Goal: Task Accomplishment & Management: Complete application form

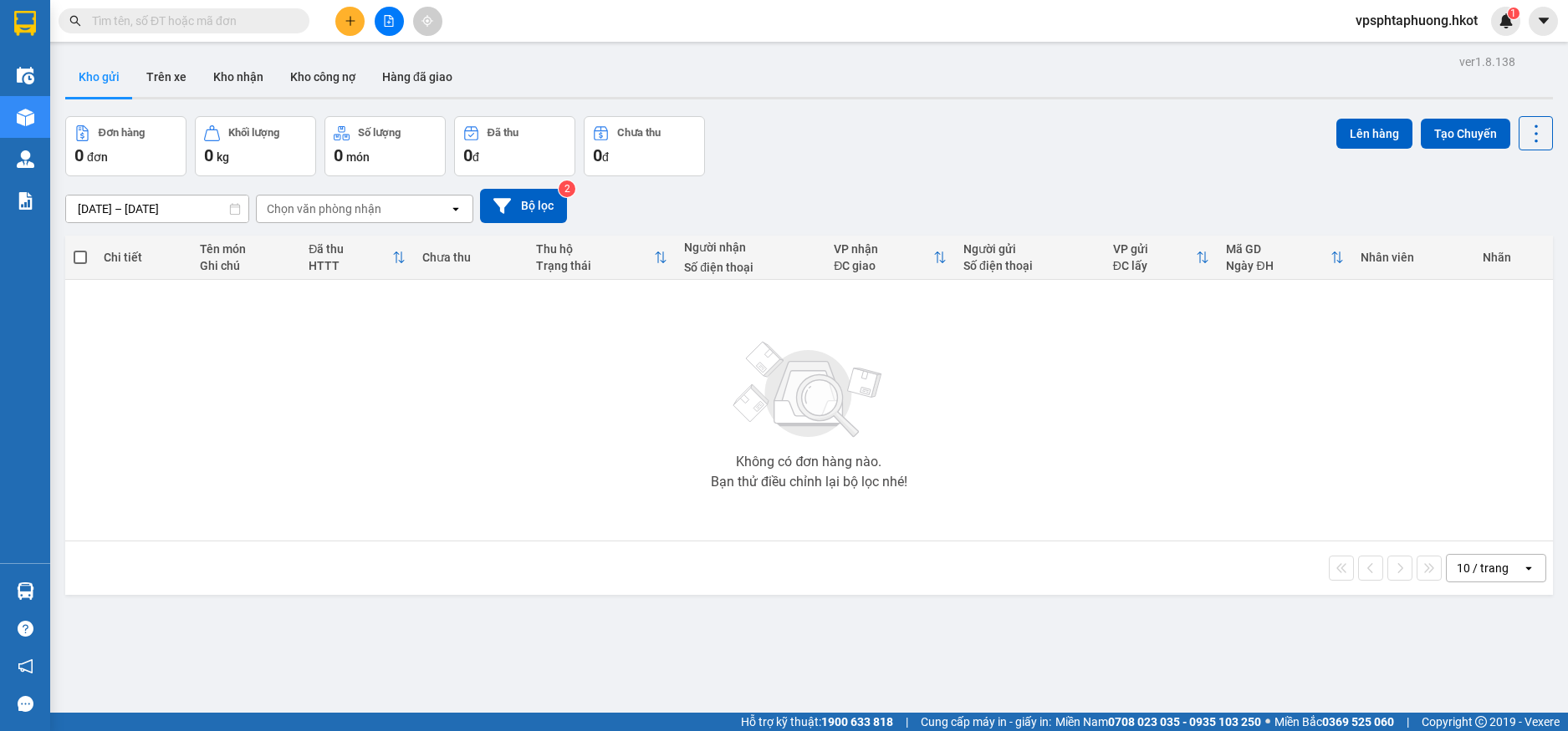
click at [341, 21] on button at bounding box center [349, 21] width 29 height 29
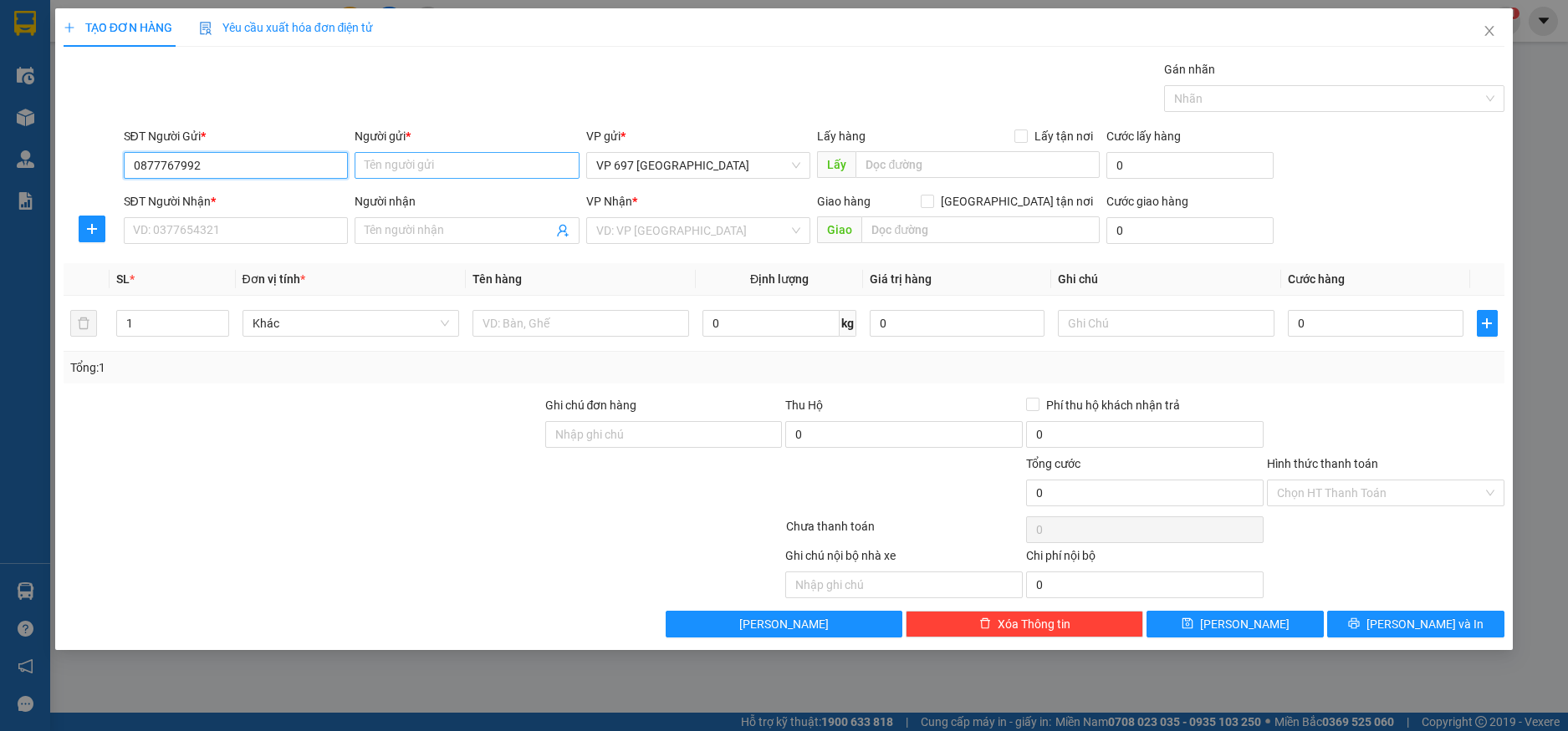
type input "0877767992"
click at [506, 164] on input "Người gửi *" at bounding box center [467, 165] width 225 height 26
type input "lương thực"
click at [294, 218] on input "SĐT Người Nhận *" at bounding box center [236, 231] width 225 height 26
type input "0938316666"
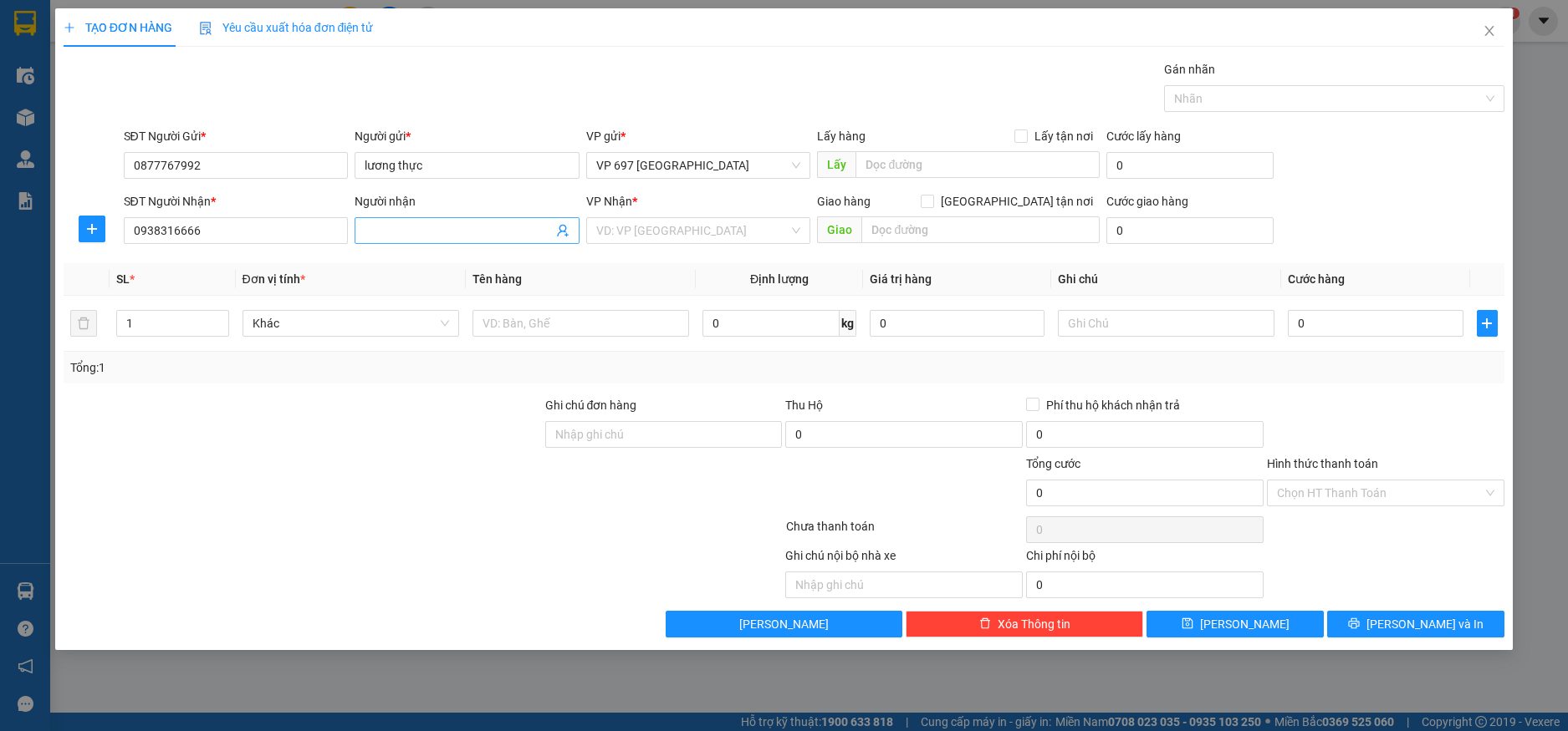
click at [426, 226] on input "Người nhận" at bounding box center [458, 230] width 188 height 18
type input "camera trường giang"
click at [681, 94] on div "Gán nhãn Nhãn" at bounding box center [814, 90] width 1388 height 59
click at [712, 237] on input "search" at bounding box center [693, 231] width 193 height 25
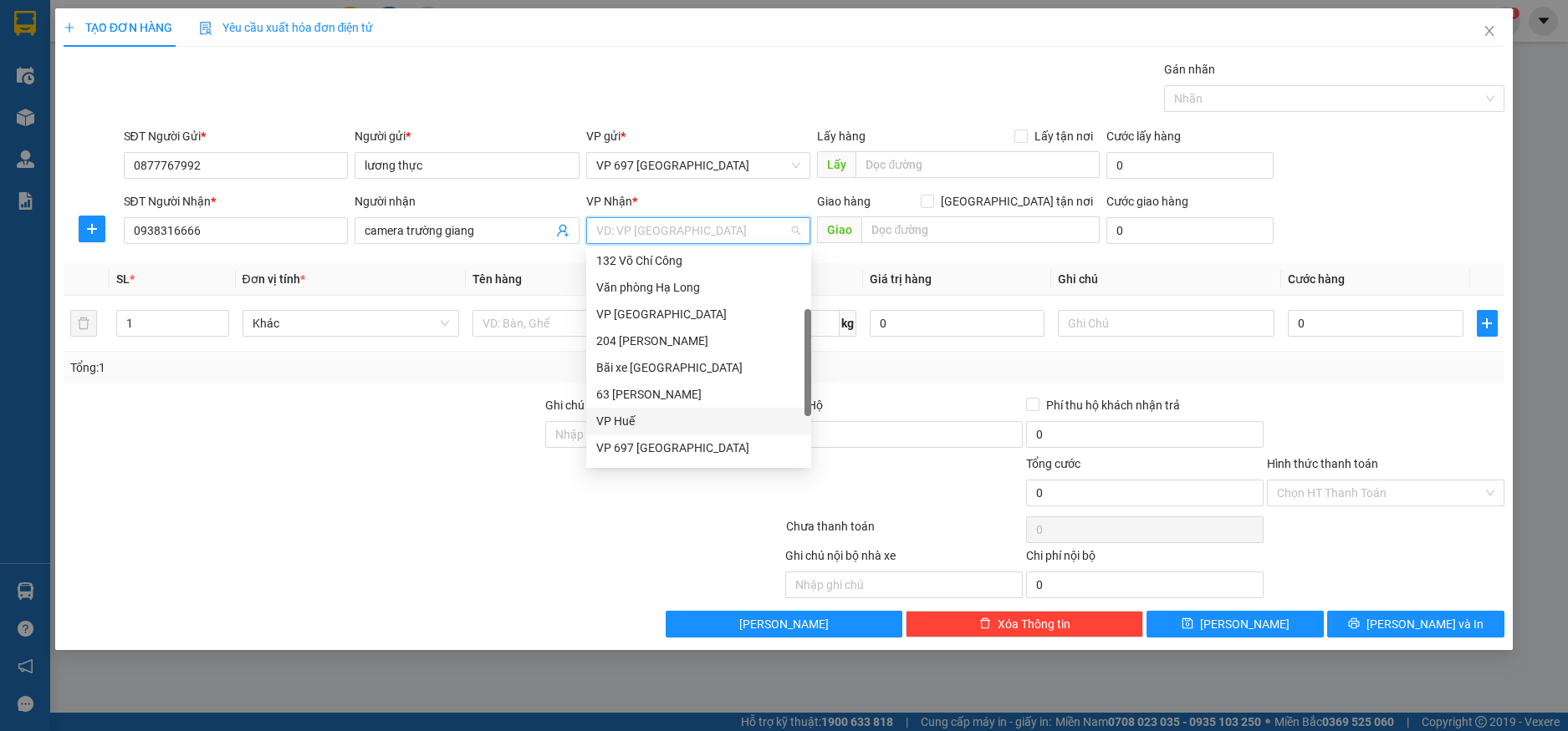
scroll to position [161, 0]
click at [656, 451] on div "70 [PERSON_NAME]" at bounding box center [698, 451] width 205 height 18
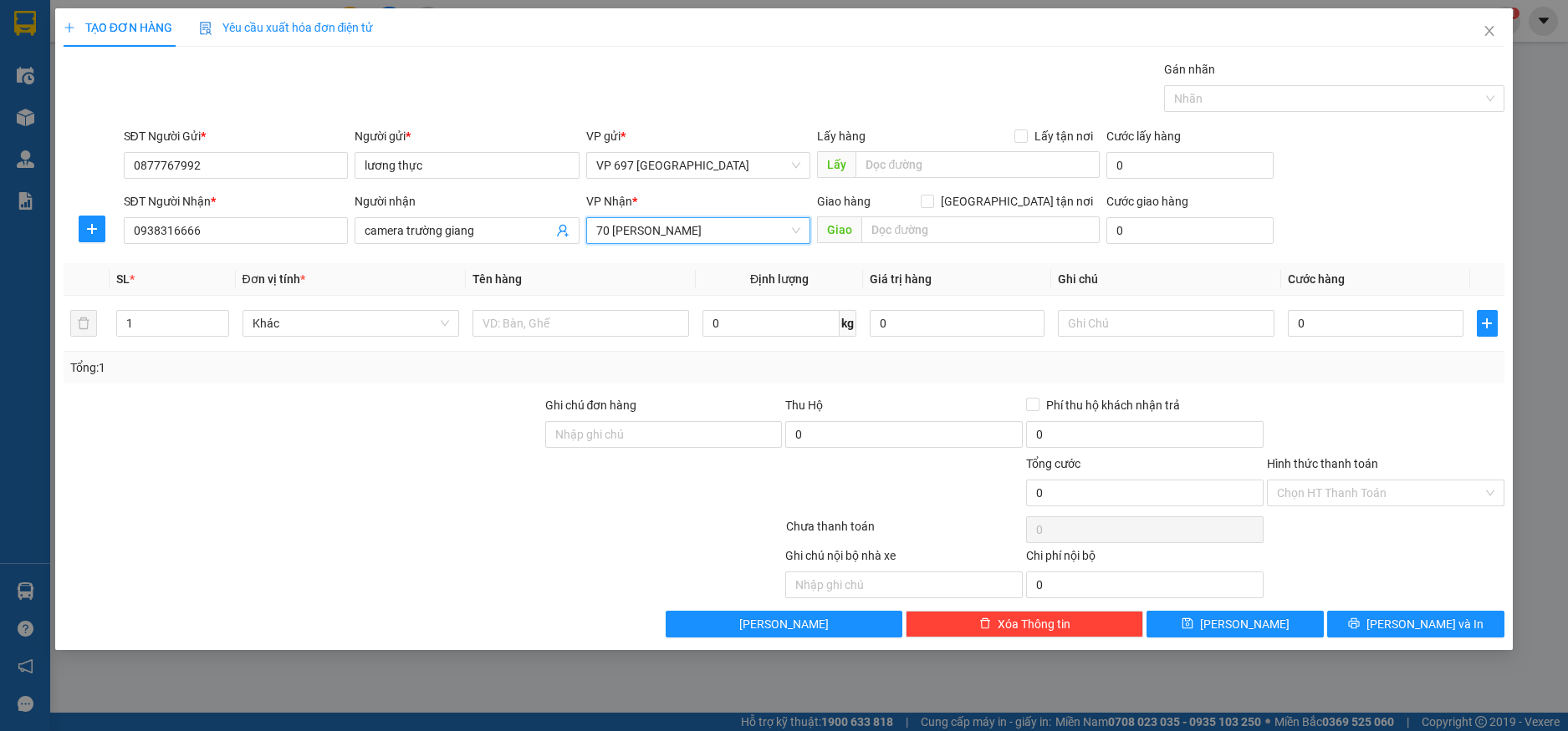
click at [419, 439] on div at bounding box center [302, 425] width 482 height 59
click at [747, 325] on input "0" at bounding box center [771, 323] width 137 height 26
click at [573, 322] on input "text" at bounding box center [580, 323] width 217 height 26
type input "máy ảnh"
click at [806, 333] on input "0" at bounding box center [771, 323] width 137 height 26
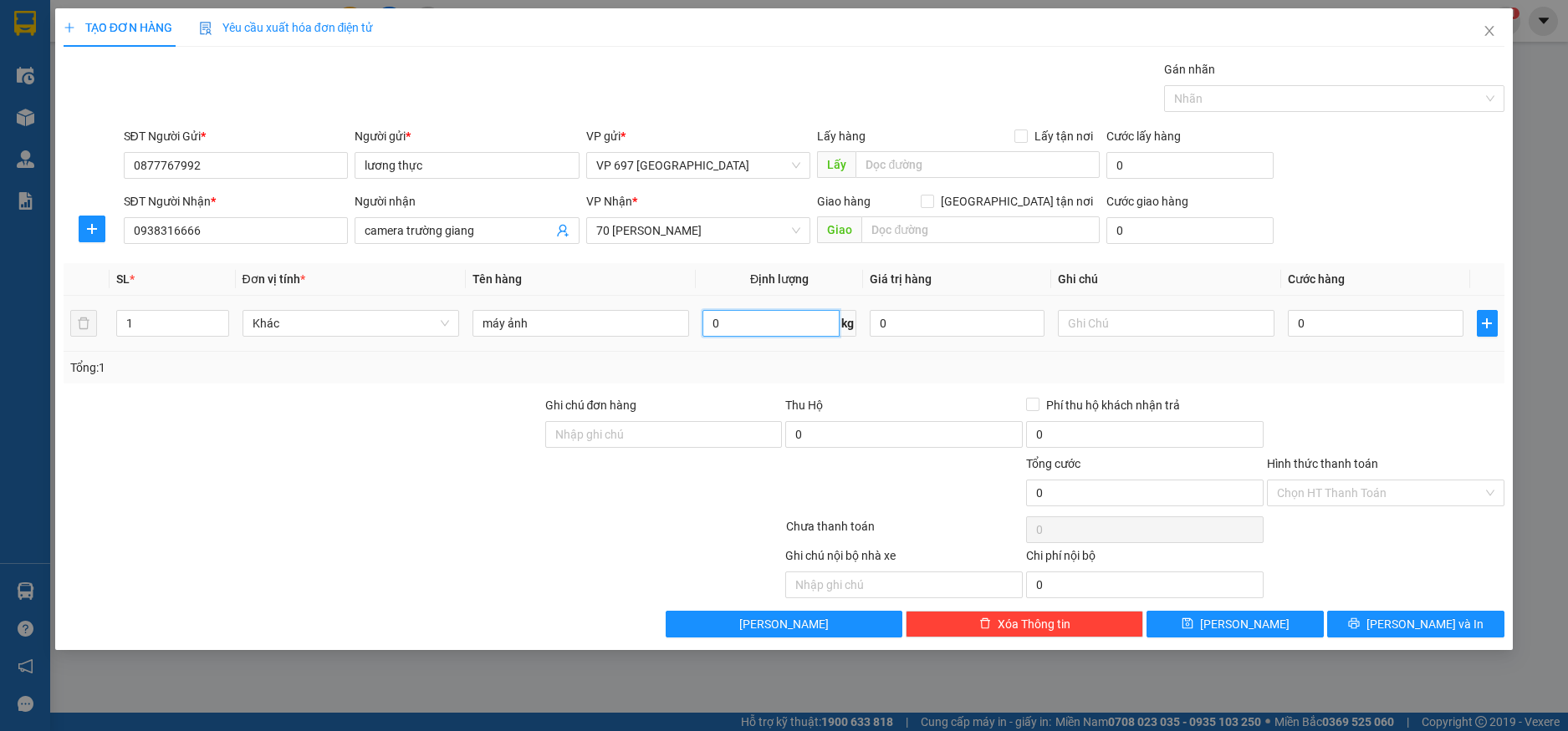
click at [803, 320] on input "0" at bounding box center [771, 323] width 137 height 26
type input "0"
click at [451, 501] on div at bounding box center [302, 484] width 482 height 59
click at [748, 318] on input "1" at bounding box center [771, 323] width 137 height 26
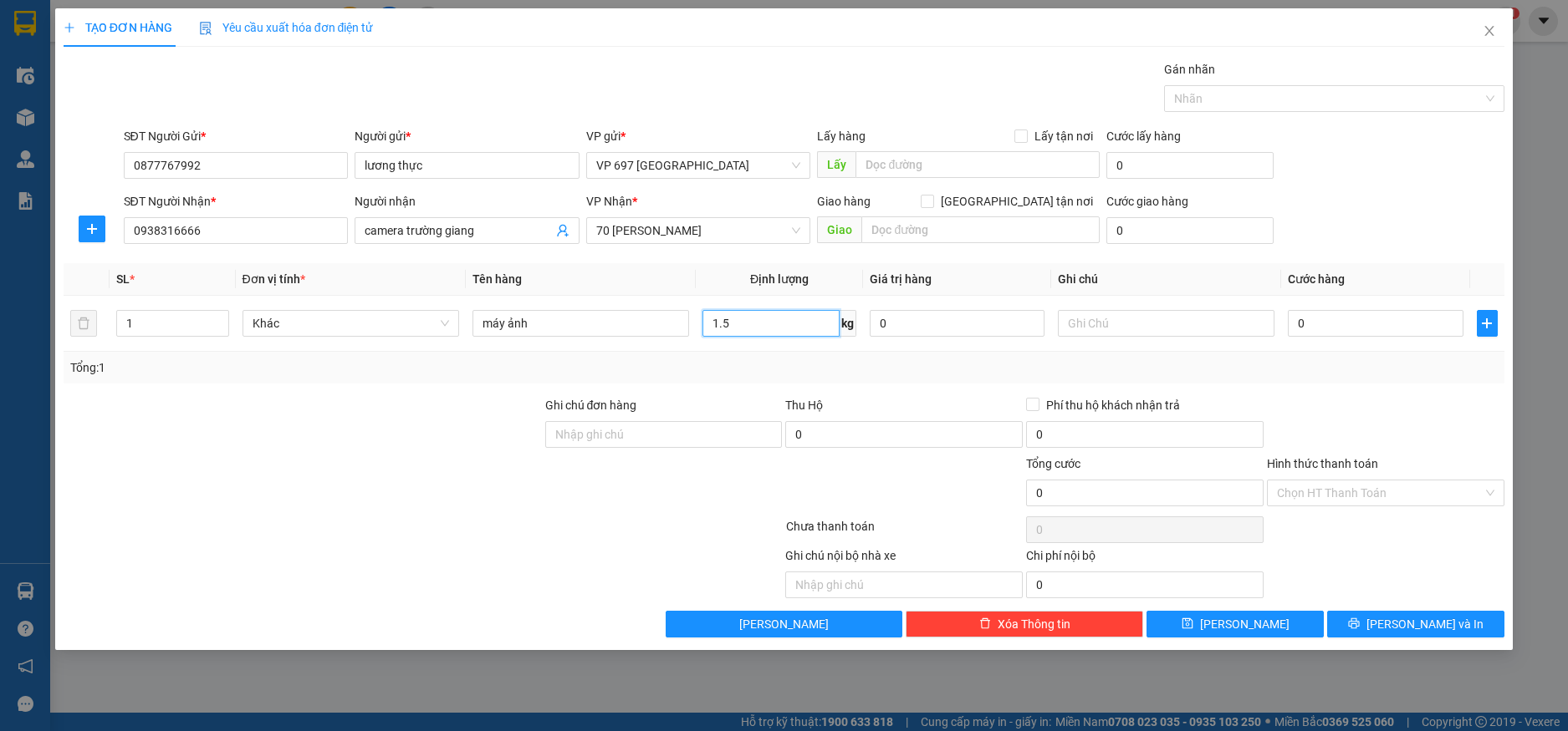
type input "1.5"
click at [413, 538] on div at bounding box center [422, 530] width 723 height 33
click at [1174, 325] on input "text" at bounding box center [1166, 323] width 217 height 26
type input "người nhận thanh toán"
click at [391, 377] on div "Tổng: 1" at bounding box center [784, 368] width 1442 height 32
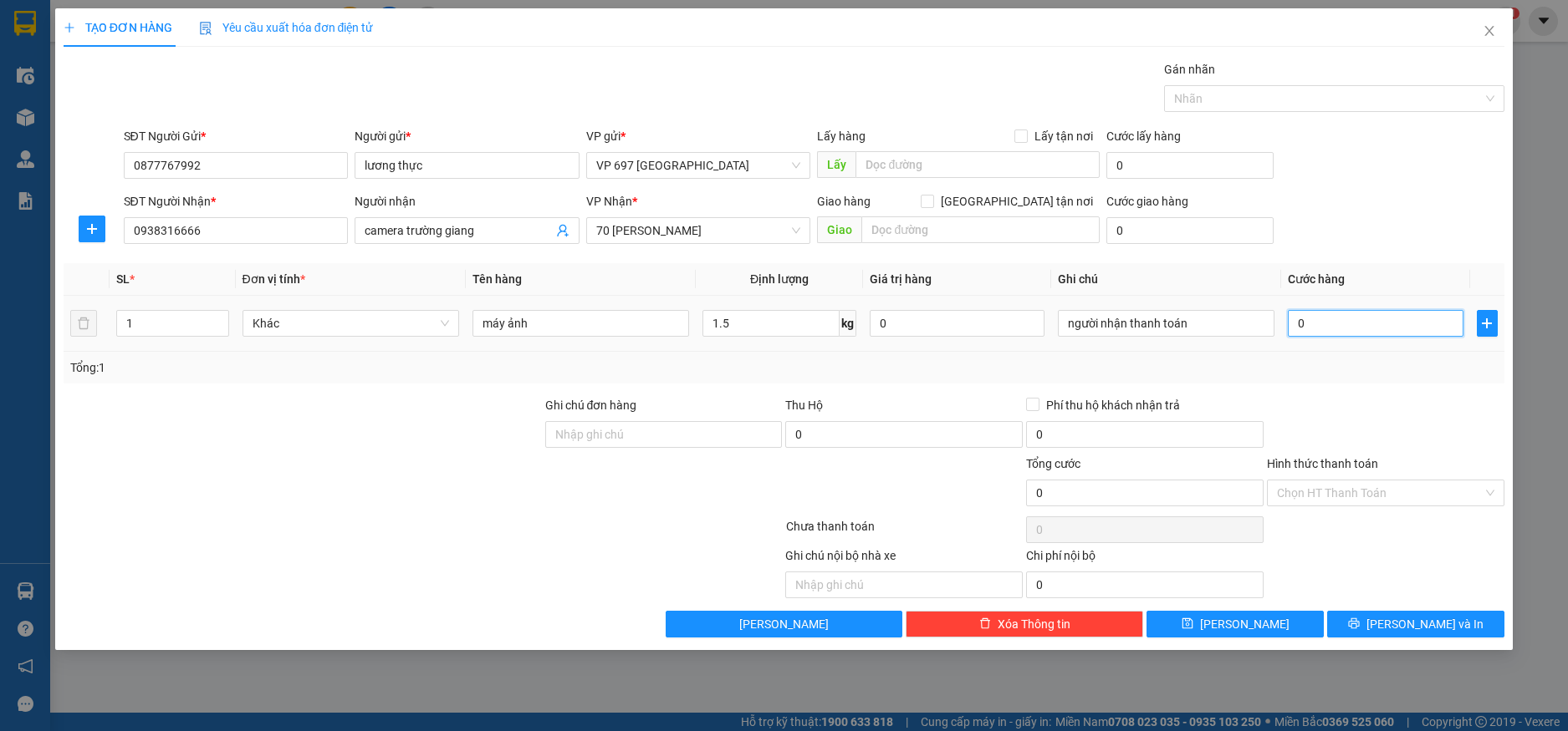
click at [1375, 322] on input "0" at bounding box center [1375, 323] width 175 height 26
type input "2"
type input "20"
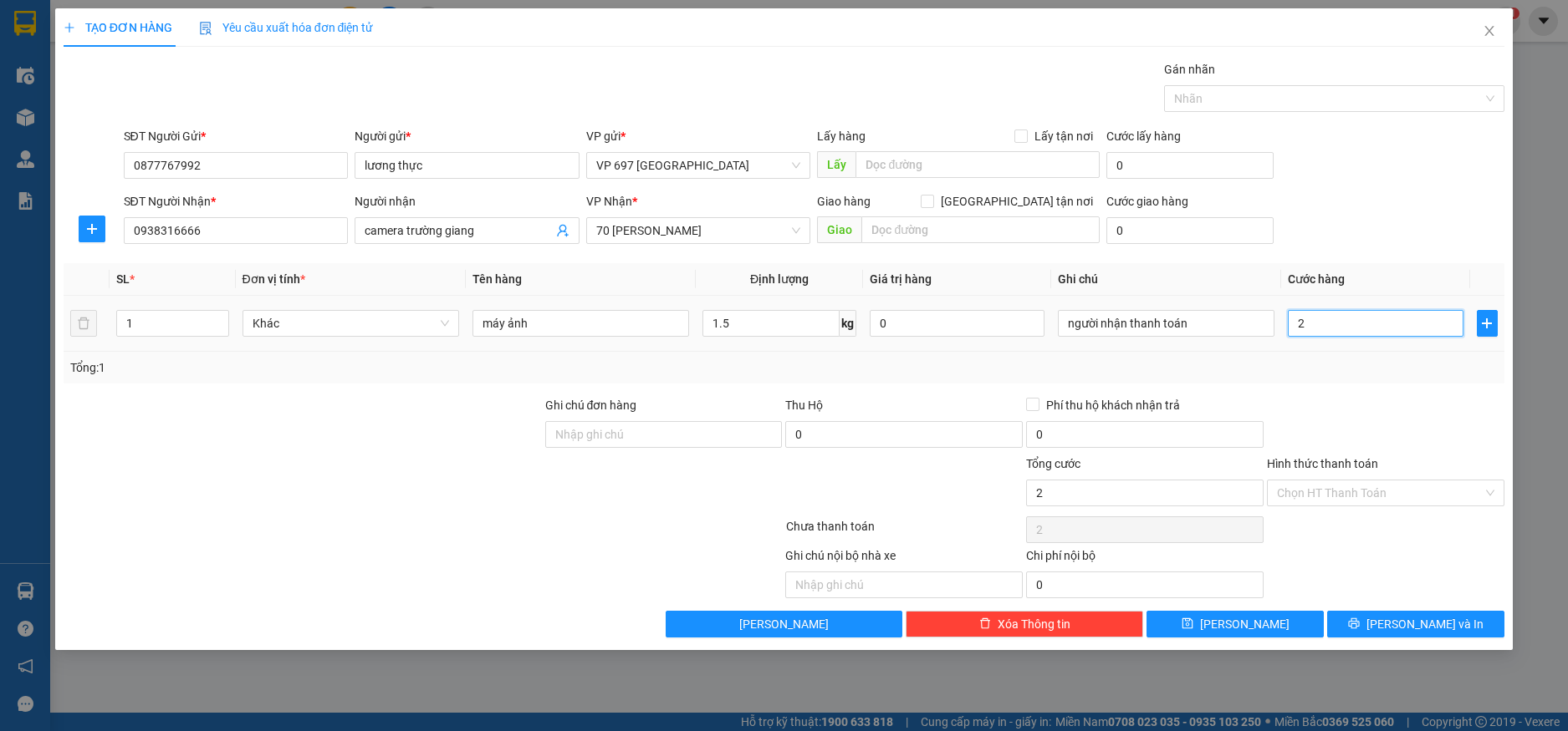
type input "20"
type input "200"
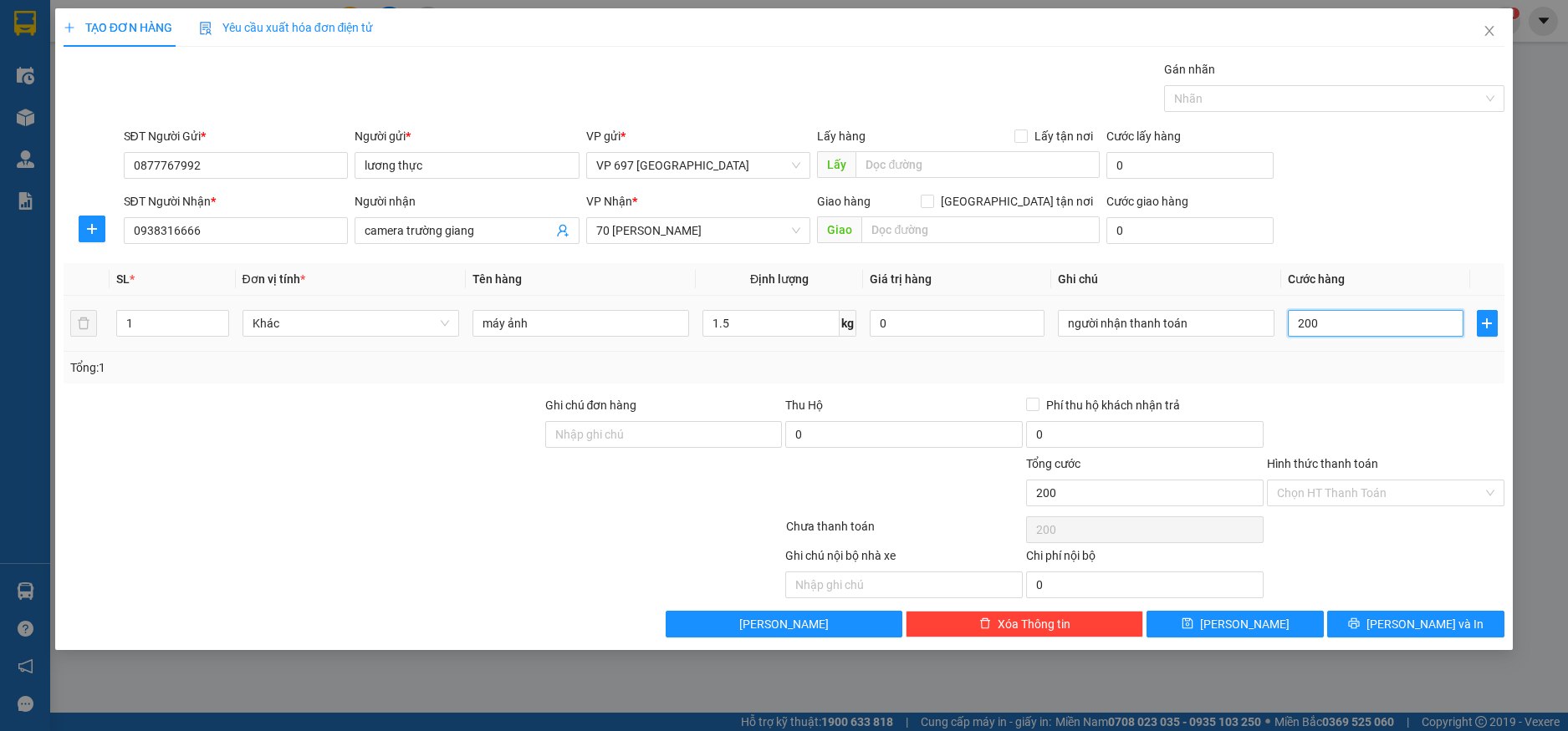
type input "2.000"
type input "20.000"
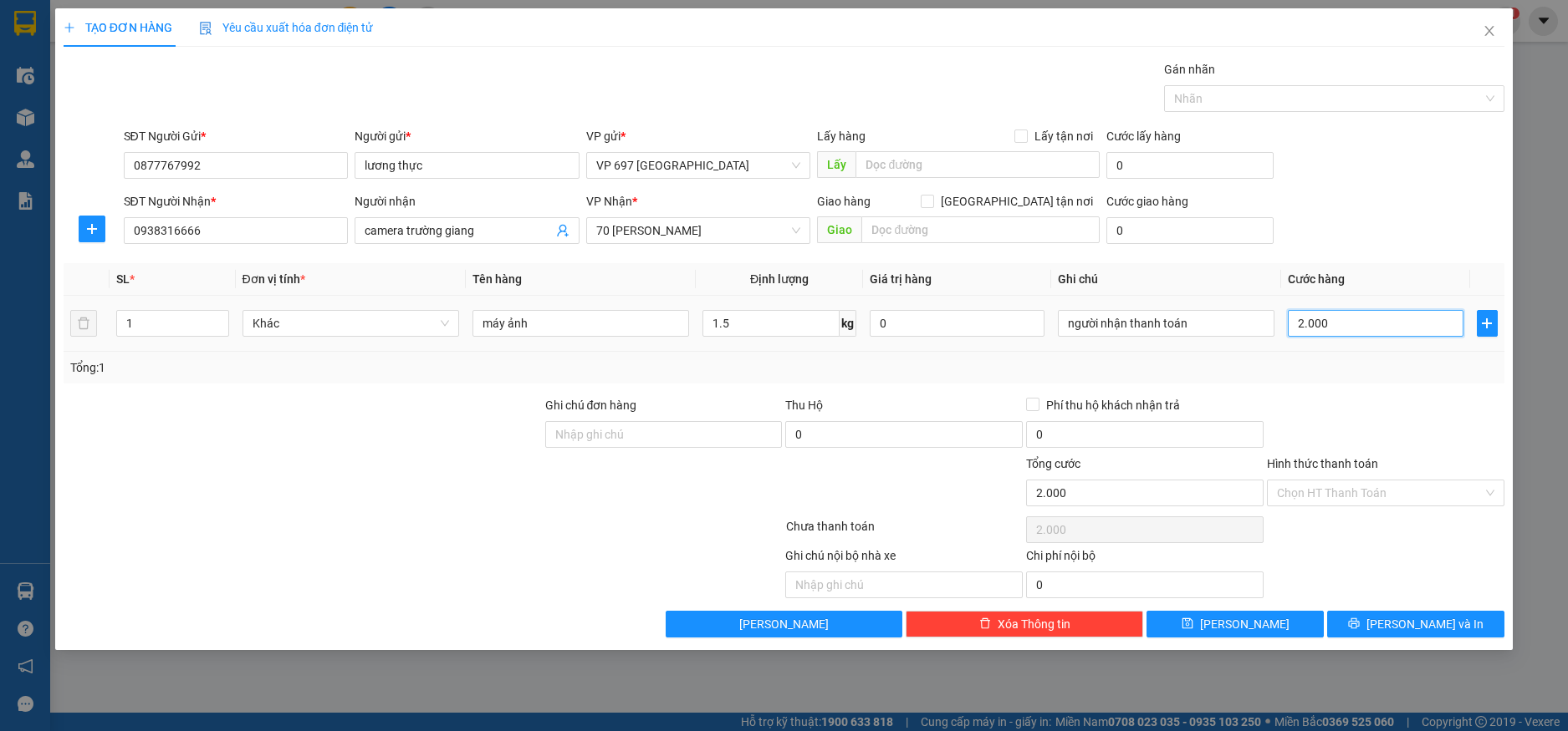
type input "20.000"
type input "200.000"
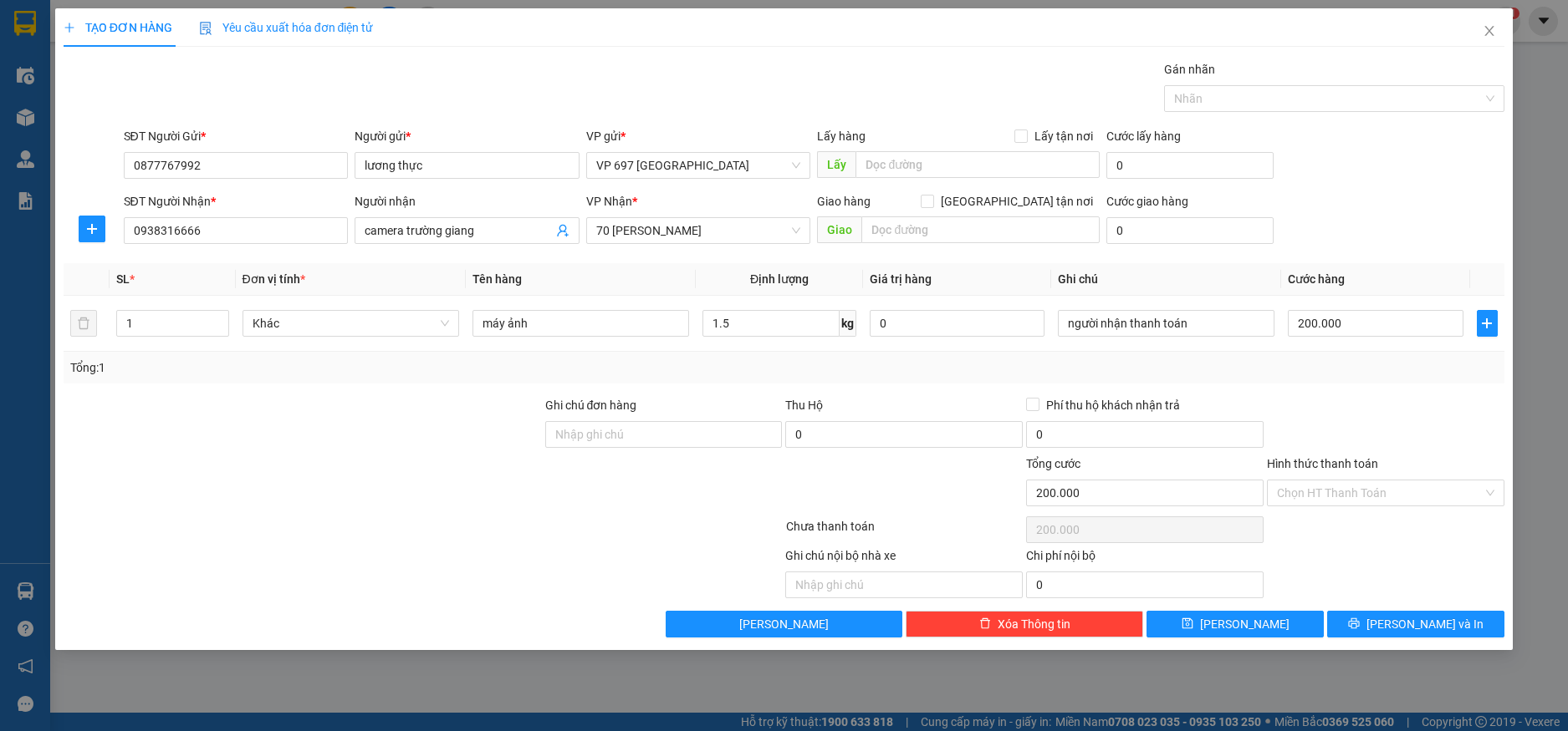
drag, startPoint x: 1367, startPoint y: 229, endPoint x: 1349, endPoint y: 246, distance: 24.8
click at [1367, 228] on div "SĐT Người Nhận * 0938316666 Người nhận camera trường giang VP Nhận * 70 [PERSON…" at bounding box center [814, 221] width 1388 height 59
drag, startPoint x: 1219, startPoint y: 324, endPoint x: 968, endPoint y: 315, distance: 251.2
click at [968, 315] on tr "1 Khác máy ảnh 1.5 kg 0 người nhận thanh toán 200.000" at bounding box center [784, 324] width 1442 height 56
click at [658, 441] on input "Ghi chú đơn hàng" at bounding box center [664, 434] width 237 height 26
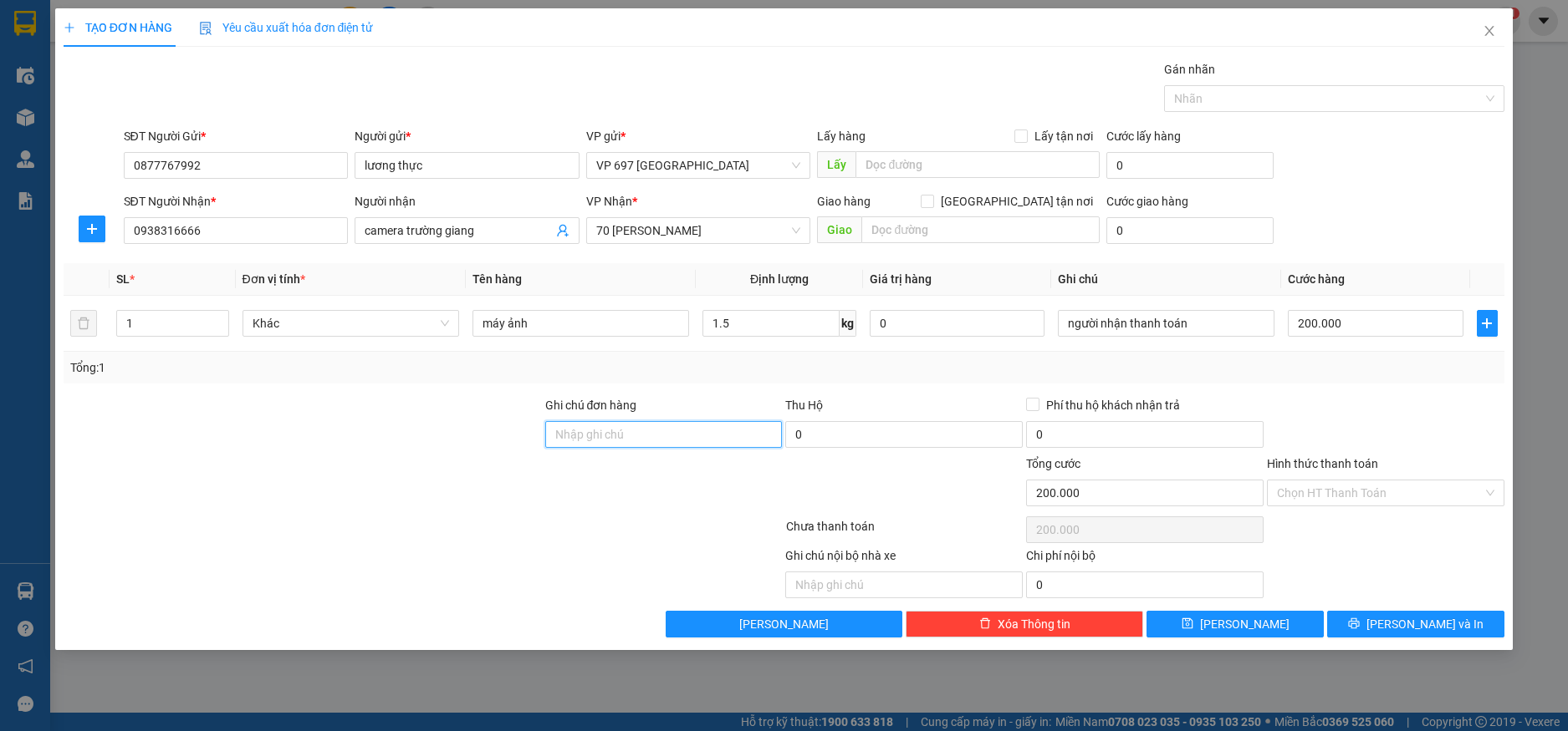
paste input "người nhận thanh toán"
drag, startPoint x: 554, startPoint y: 423, endPoint x: 44, endPoint y: 330, distance: 518.4
click at [45, 332] on div "TẠO ĐƠN HÀNG Yêu cầu xuất hóa đơn điện tử Transit Pickup Surcharge Ids Transit …" at bounding box center [784, 365] width 1568 height 731
type input "d"
type input "đ"
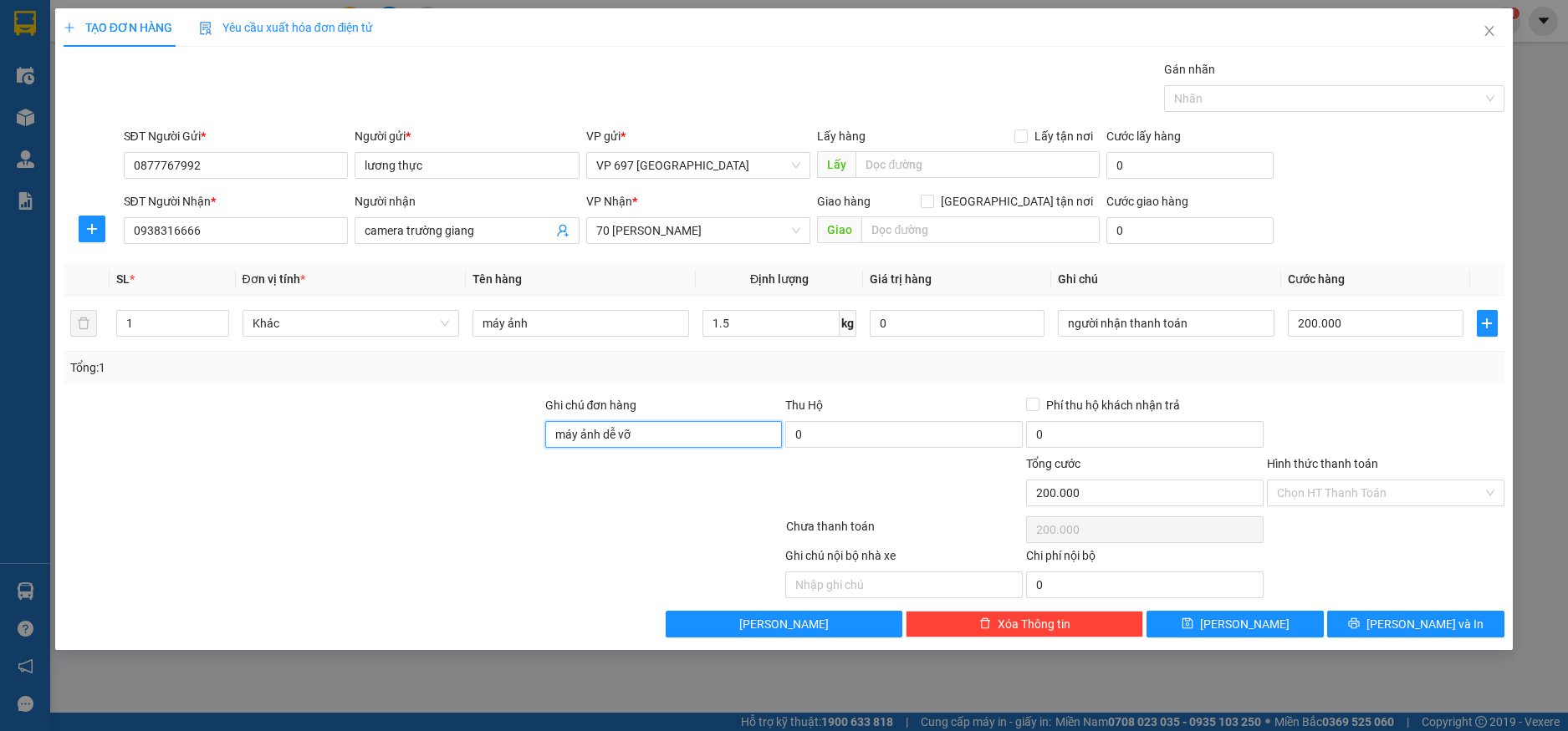
type input "máy ảnh dễ vỡ"
click at [372, 505] on div at bounding box center [302, 484] width 482 height 59
click at [1408, 620] on span "[PERSON_NAME] và In" at bounding box center [1424, 624] width 117 height 18
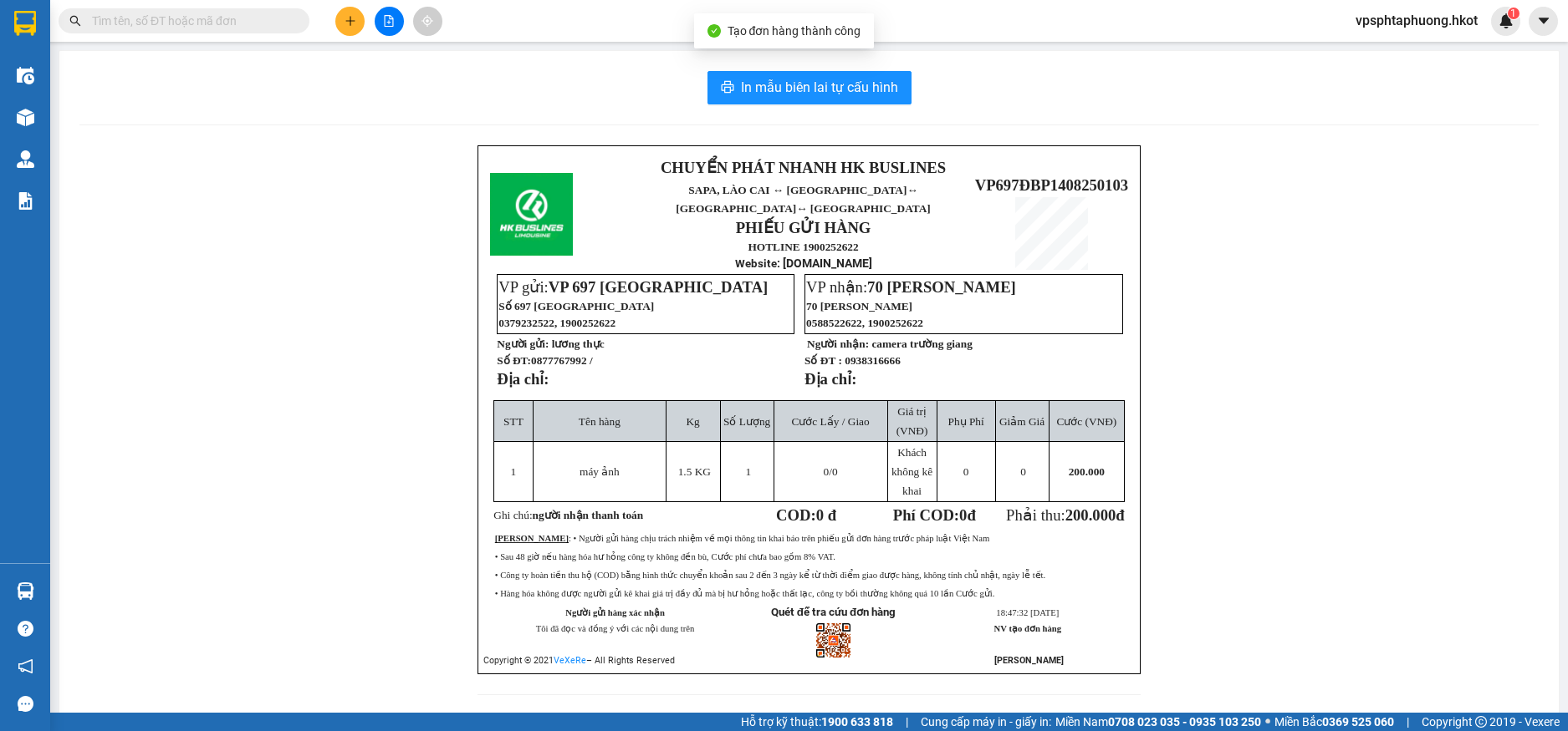
scroll to position [30, 0]
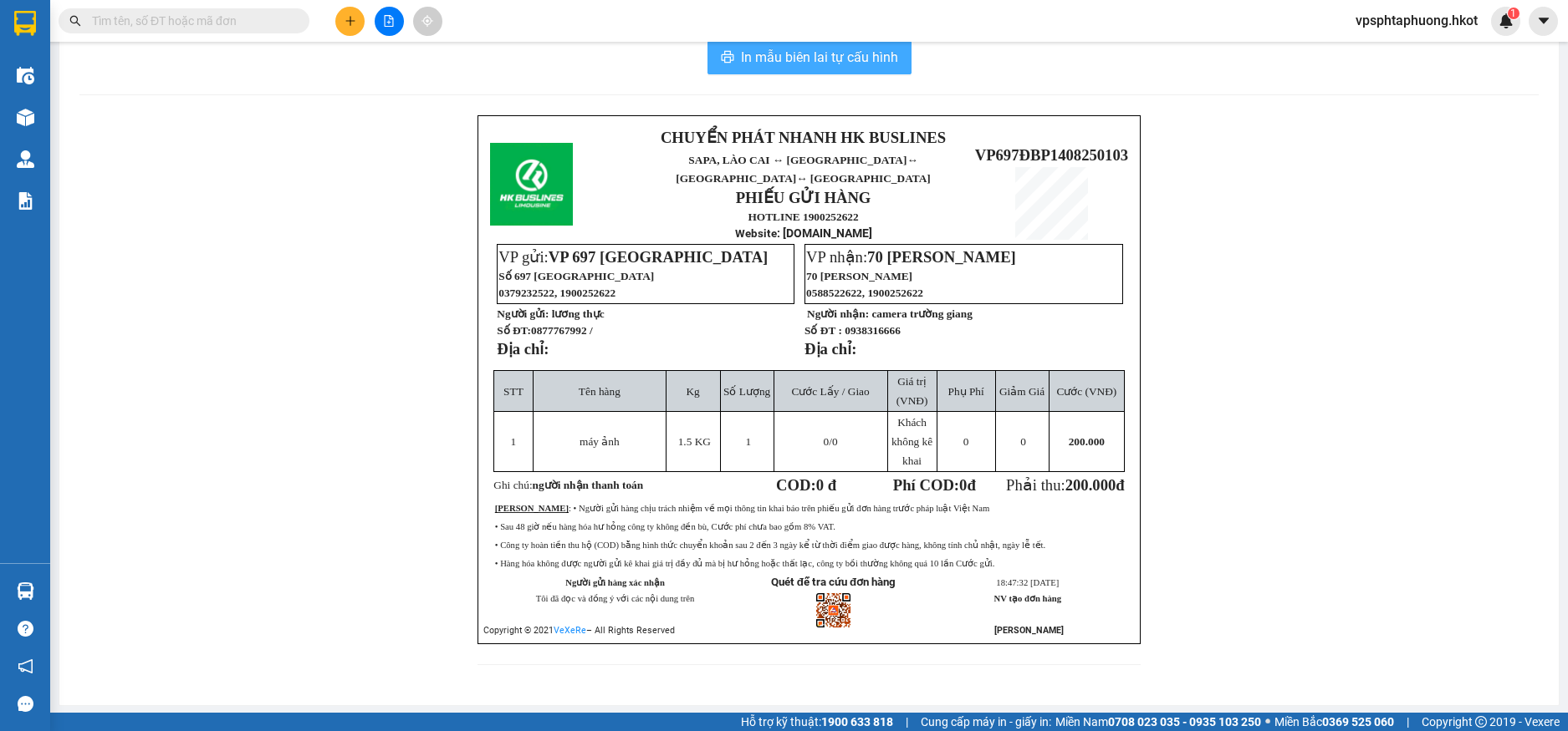
click at [883, 61] on span "In mẫu biên lai tự cấu hình" at bounding box center [819, 57] width 157 height 21
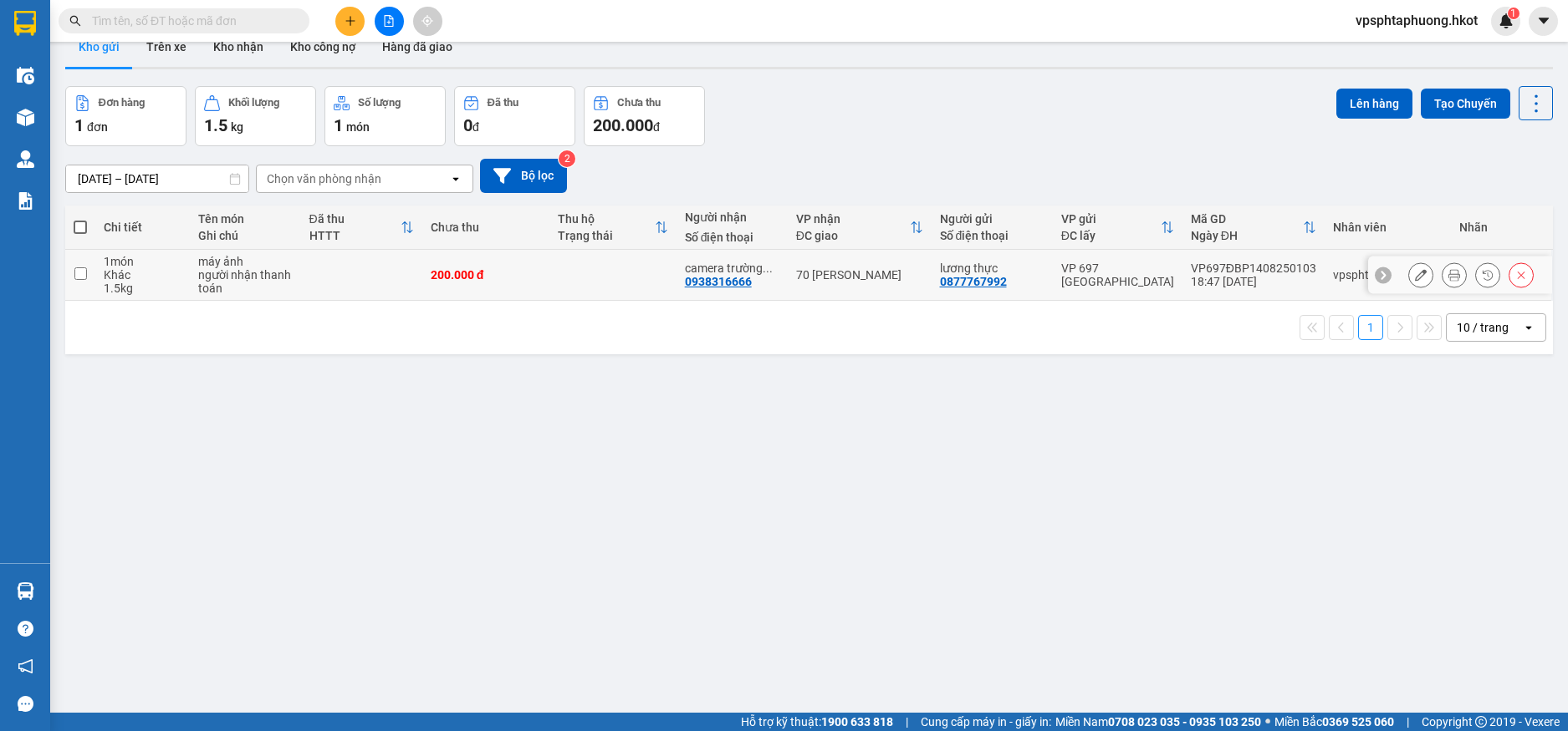
click at [83, 265] on td at bounding box center [80, 276] width 30 height 51
checkbox input "true"
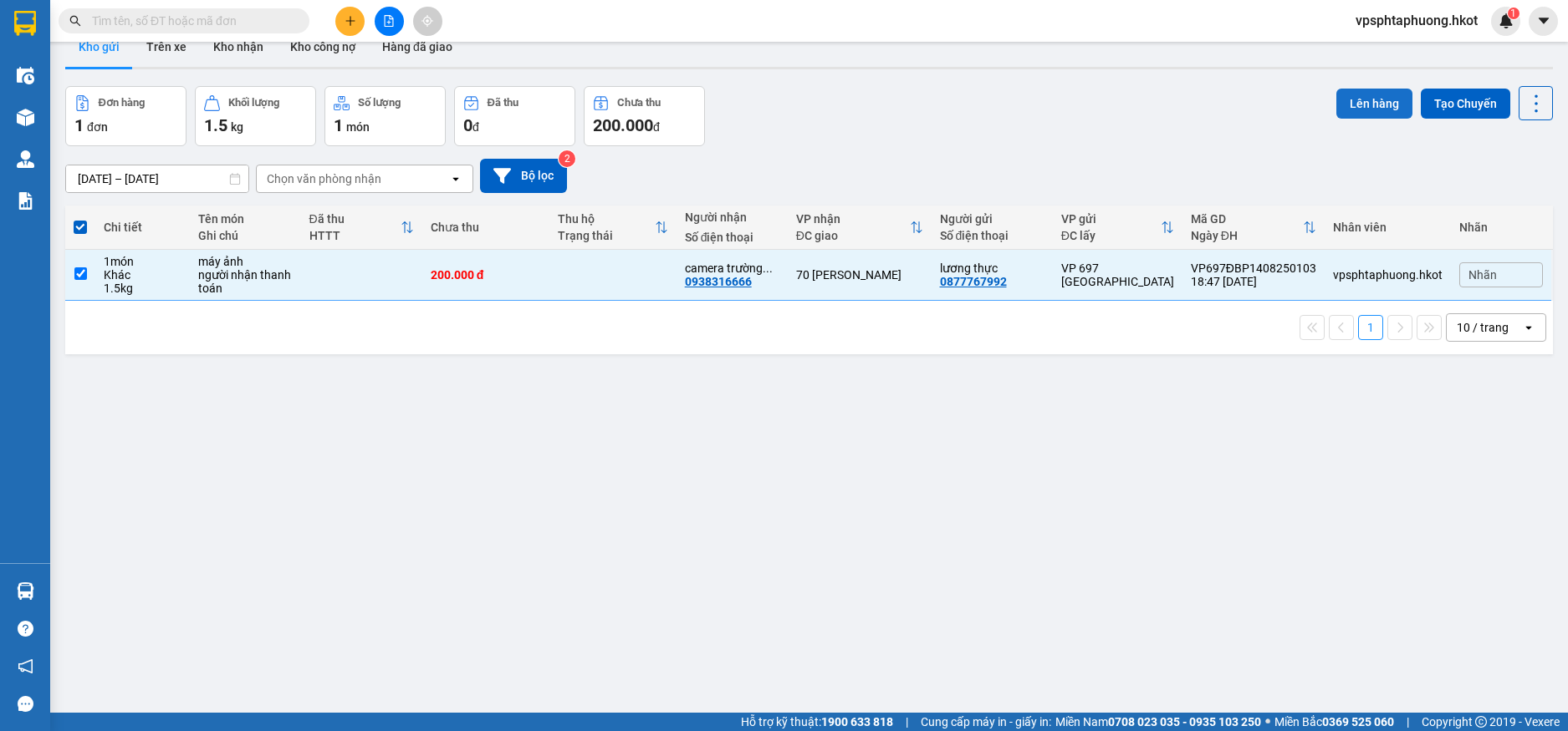
click at [1358, 96] on button "Lên hàng" at bounding box center [1374, 104] width 76 height 30
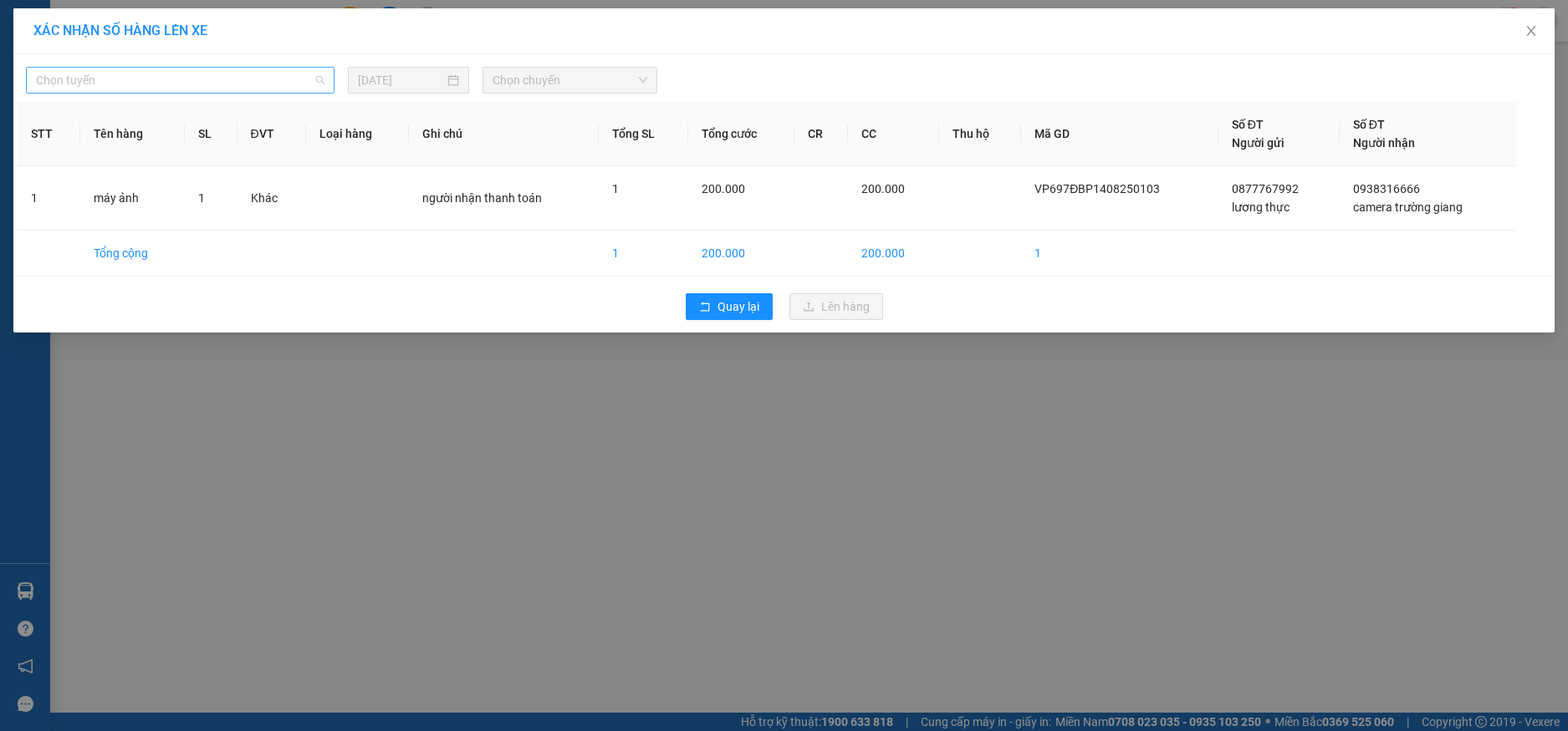
click at [149, 88] on span "Chọn tuyến" at bounding box center [180, 80] width 289 height 25
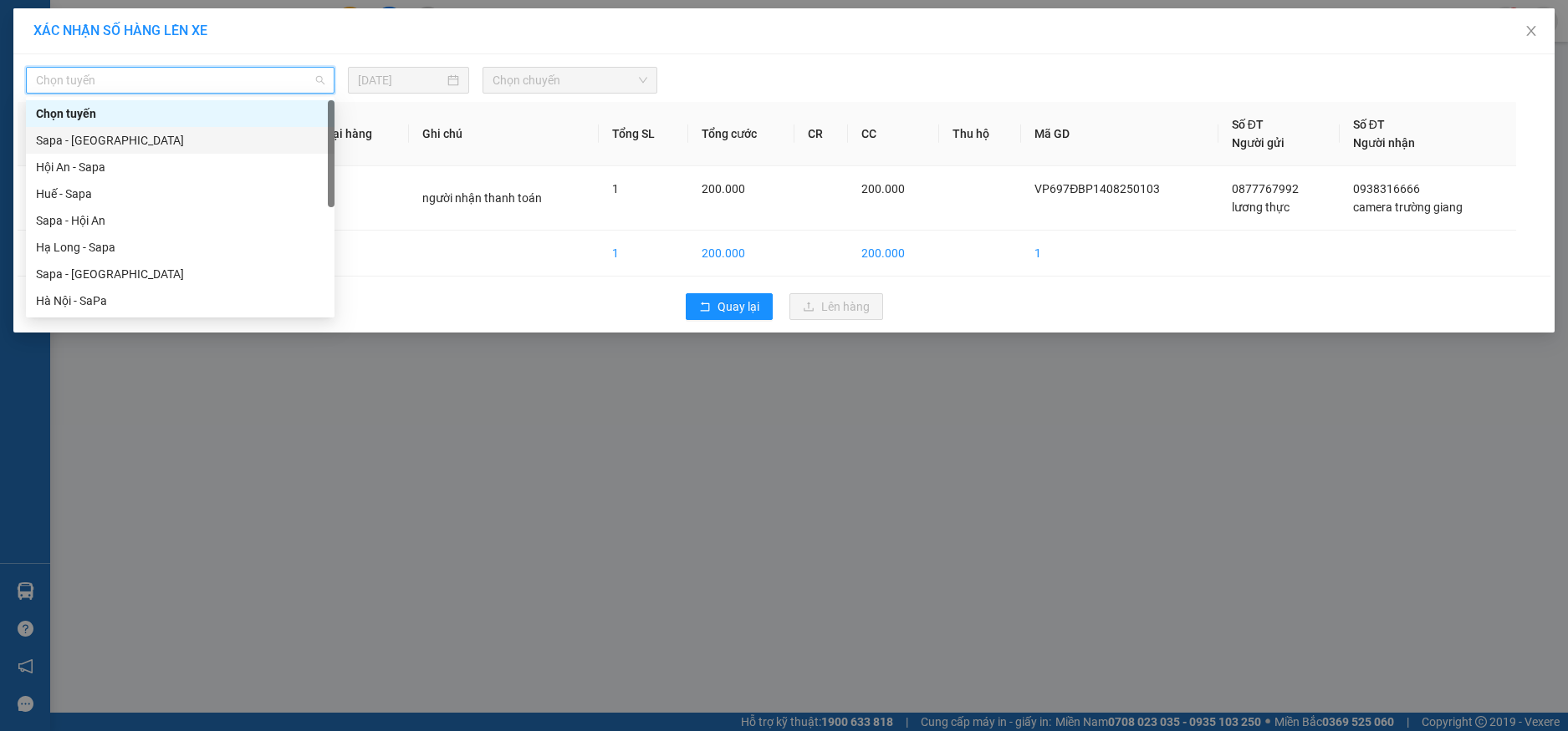
click at [127, 143] on div "Sapa - [GEOGRAPHIC_DATA]" at bounding box center [180, 140] width 289 height 18
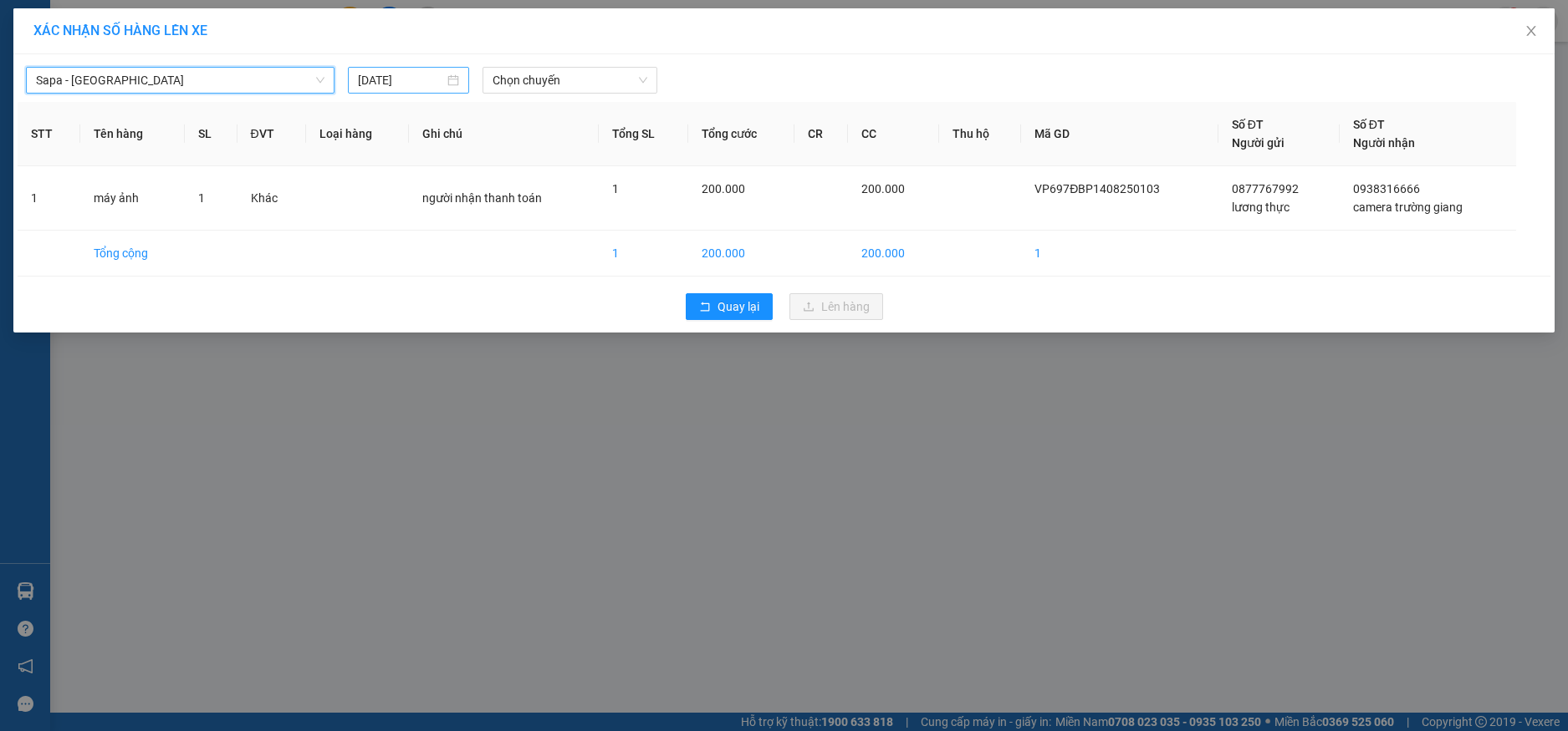
click at [411, 79] on input "[DATE]" at bounding box center [401, 80] width 86 height 18
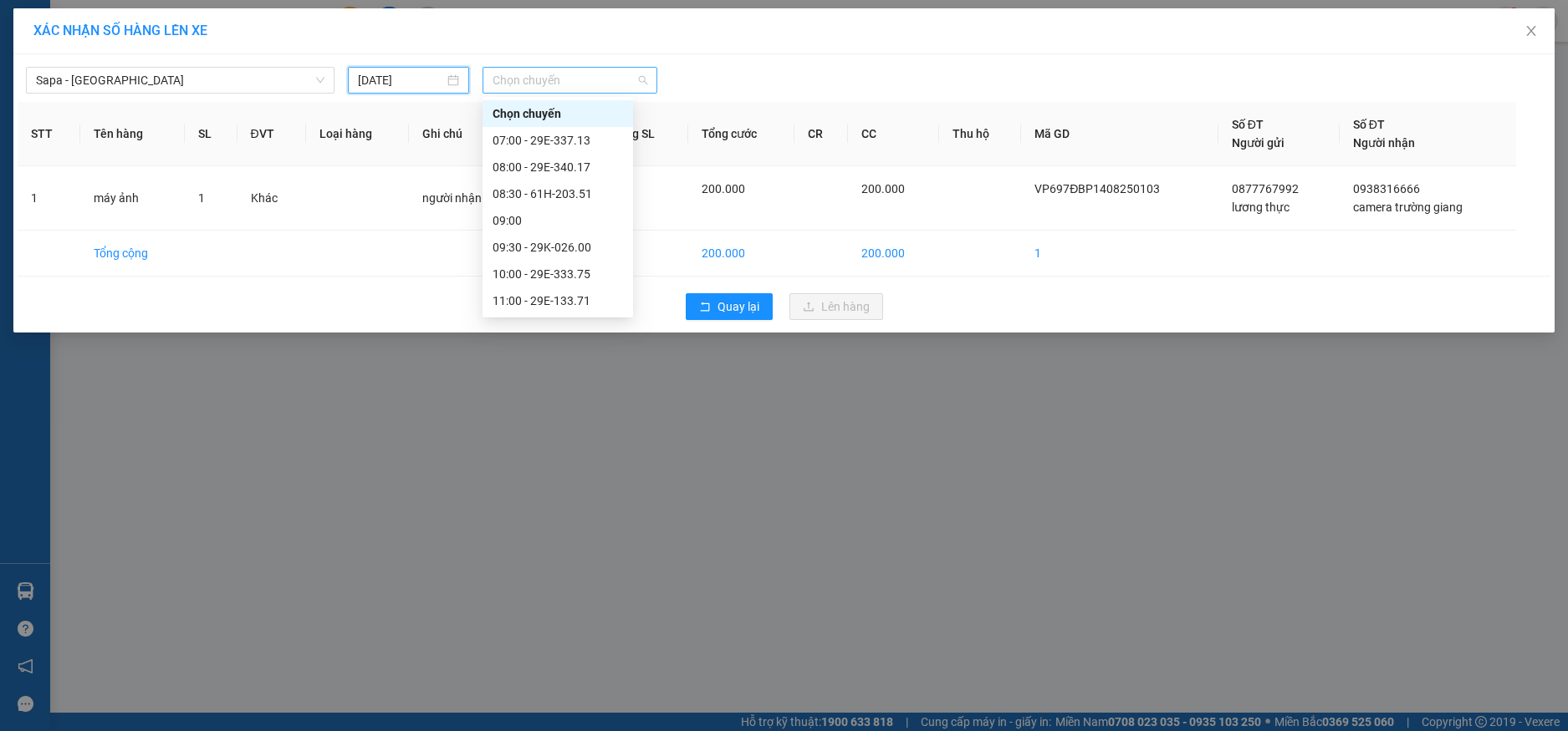
click at [554, 87] on span "Chọn chuyến" at bounding box center [570, 80] width 155 height 25
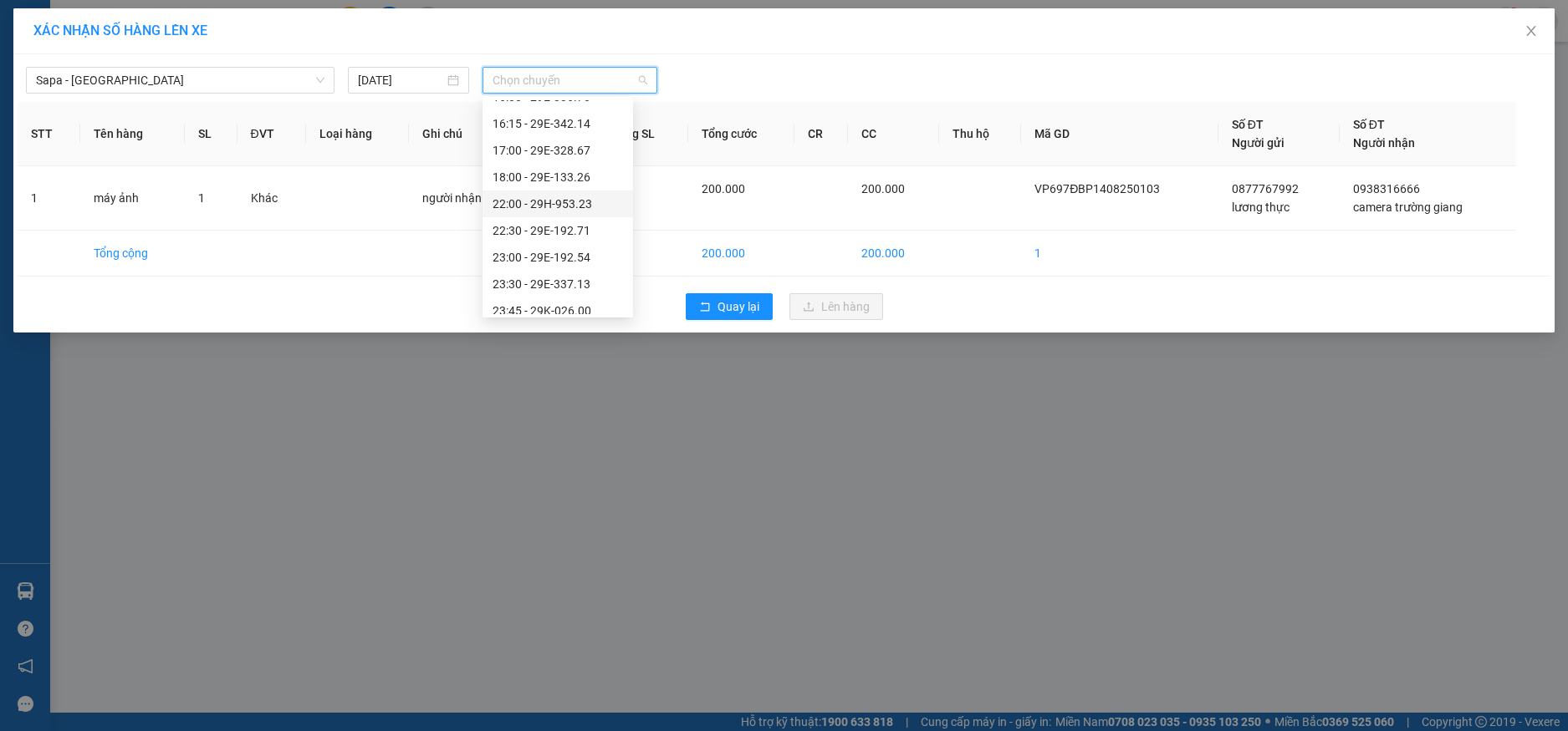
click at [517, 199] on div "22:00 - 29H-953.23" at bounding box center [557, 204] width 131 height 18
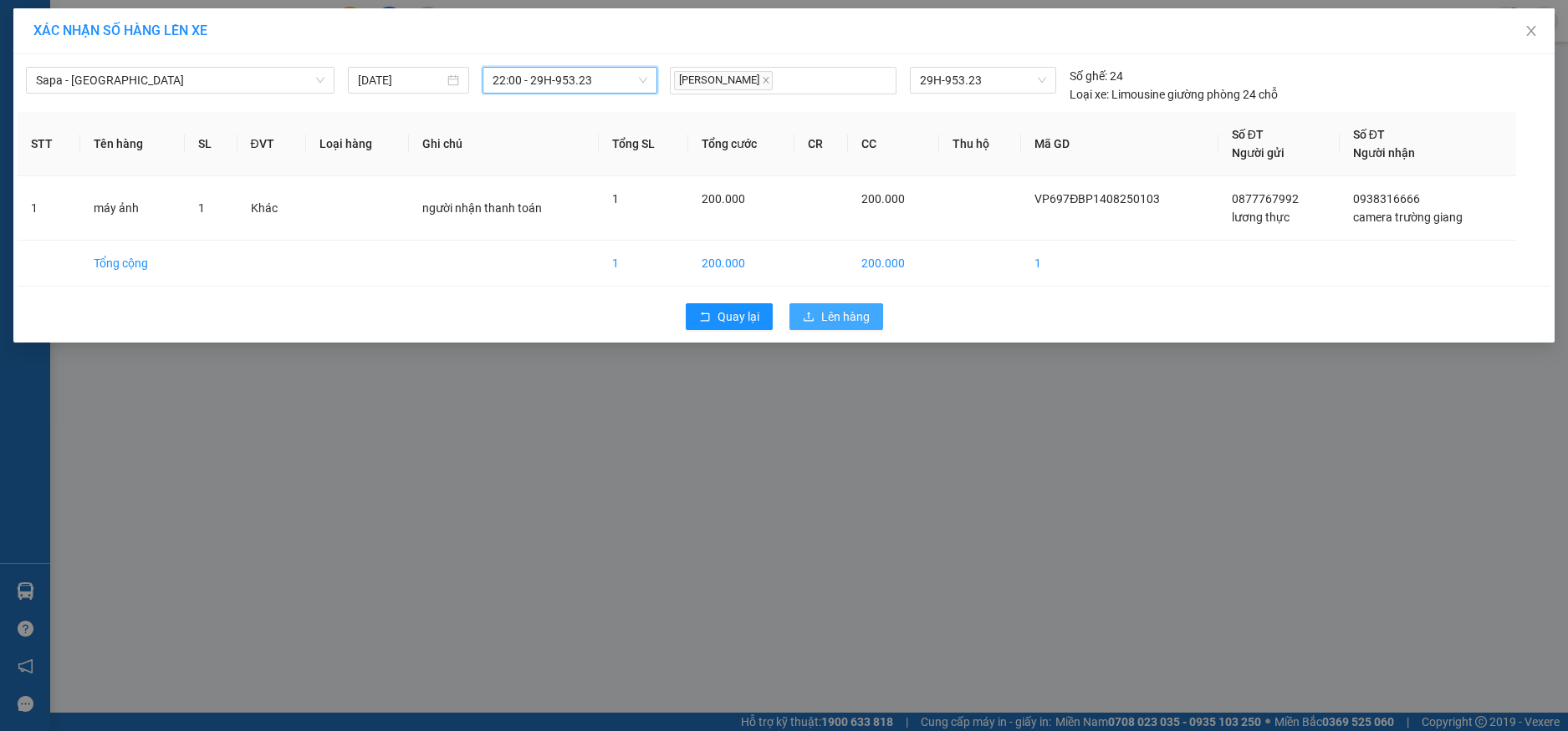
click at [859, 312] on span "Lên hàng" at bounding box center [845, 316] width 48 height 18
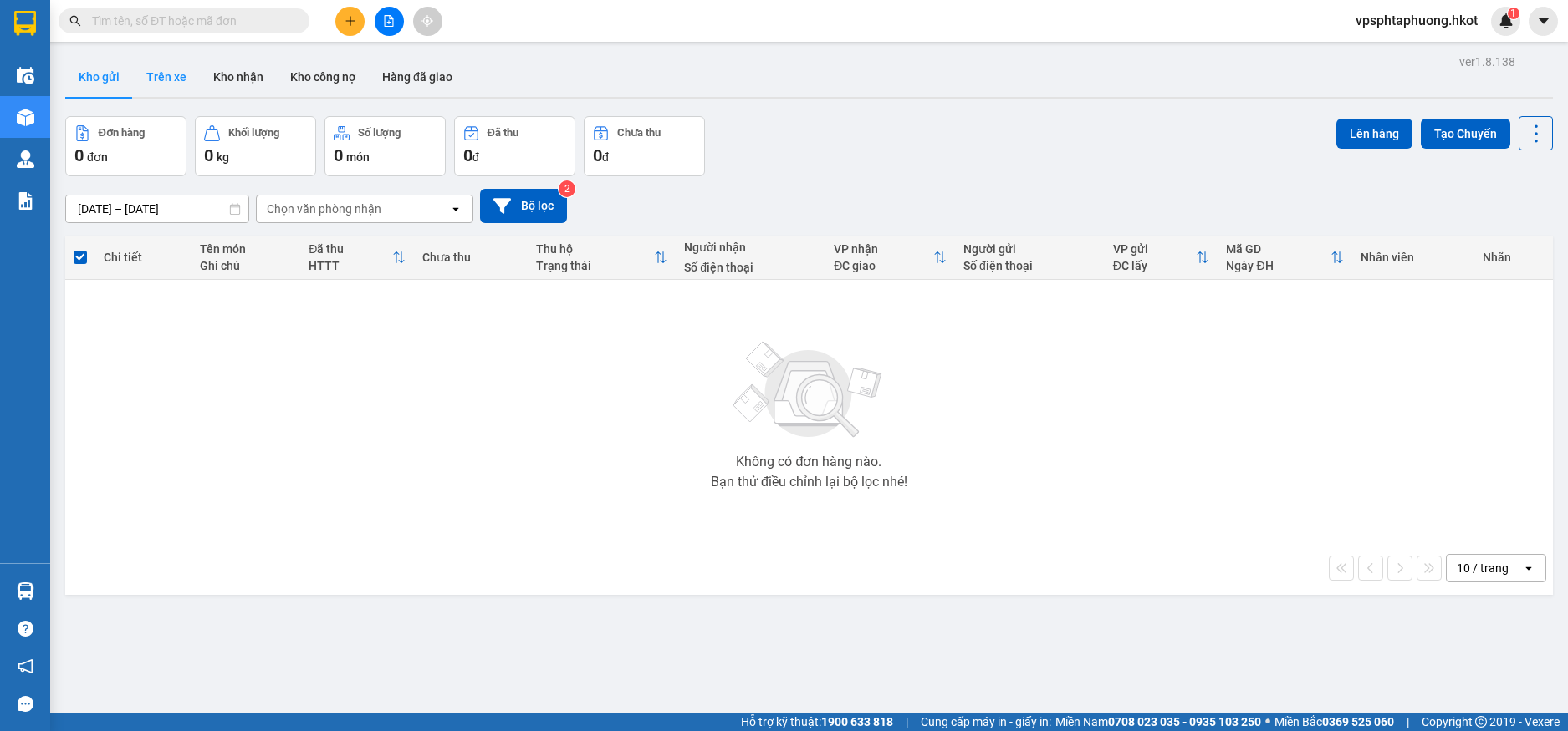
click at [153, 68] on button "Trên xe" at bounding box center [166, 77] width 67 height 40
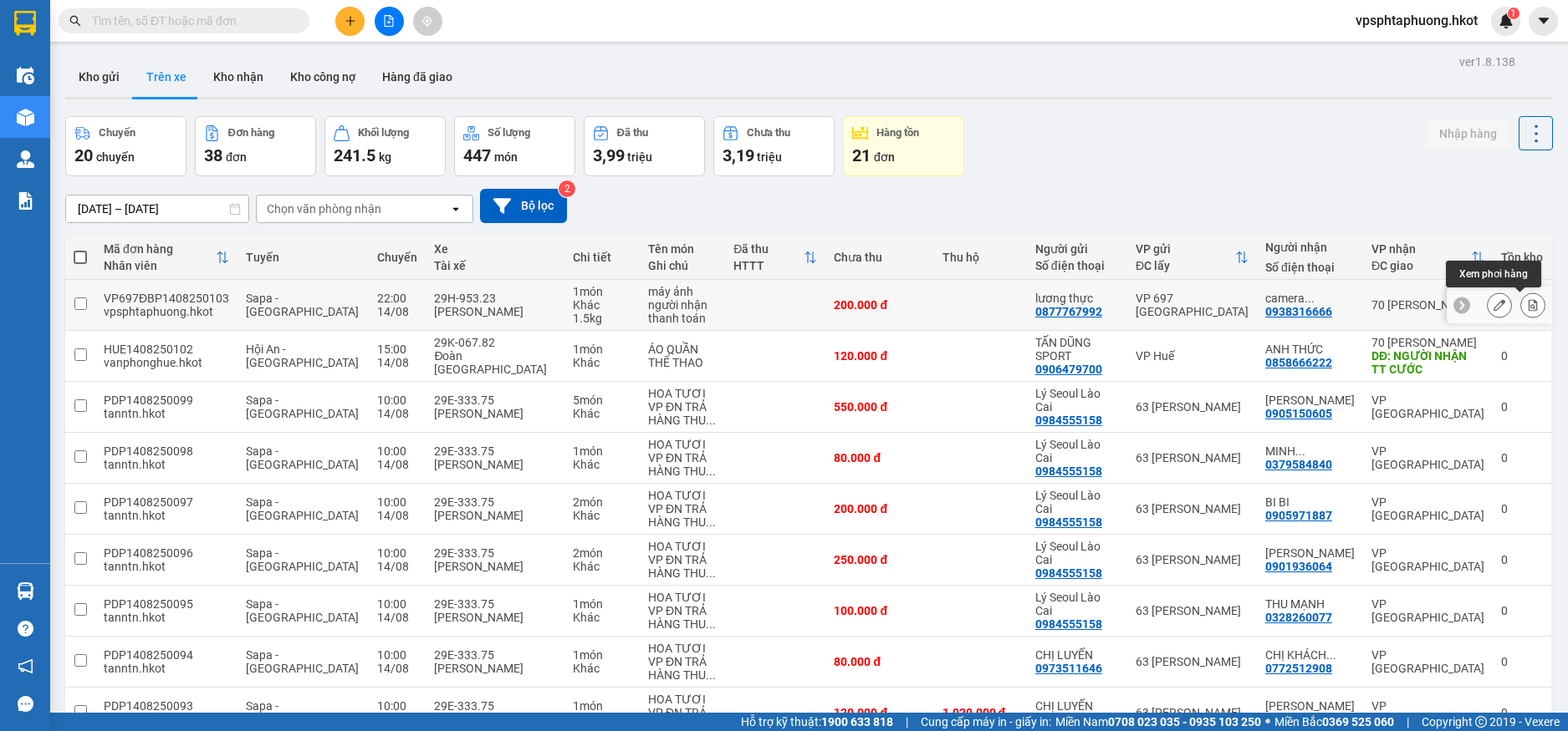
click at [1528, 306] on icon at bounding box center [1533, 305] width 9 height 11
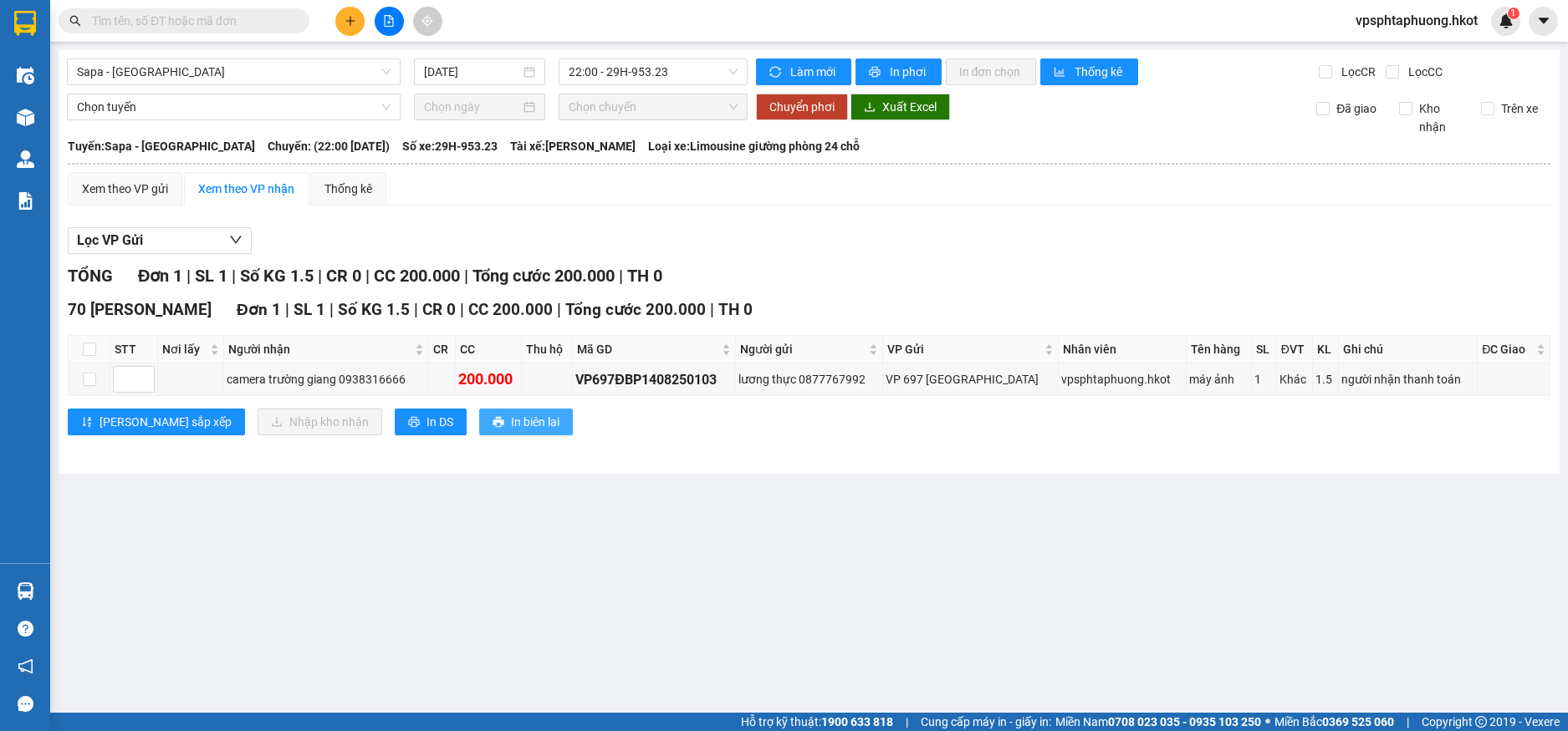
click at [511, 429] on span "In biên lai" at bounding box center [535, 421] width 48 height 18
click at [92, 378] on input "checkbox" at bounding box center [89, 379] width 13 height 13
checkbox input "true"
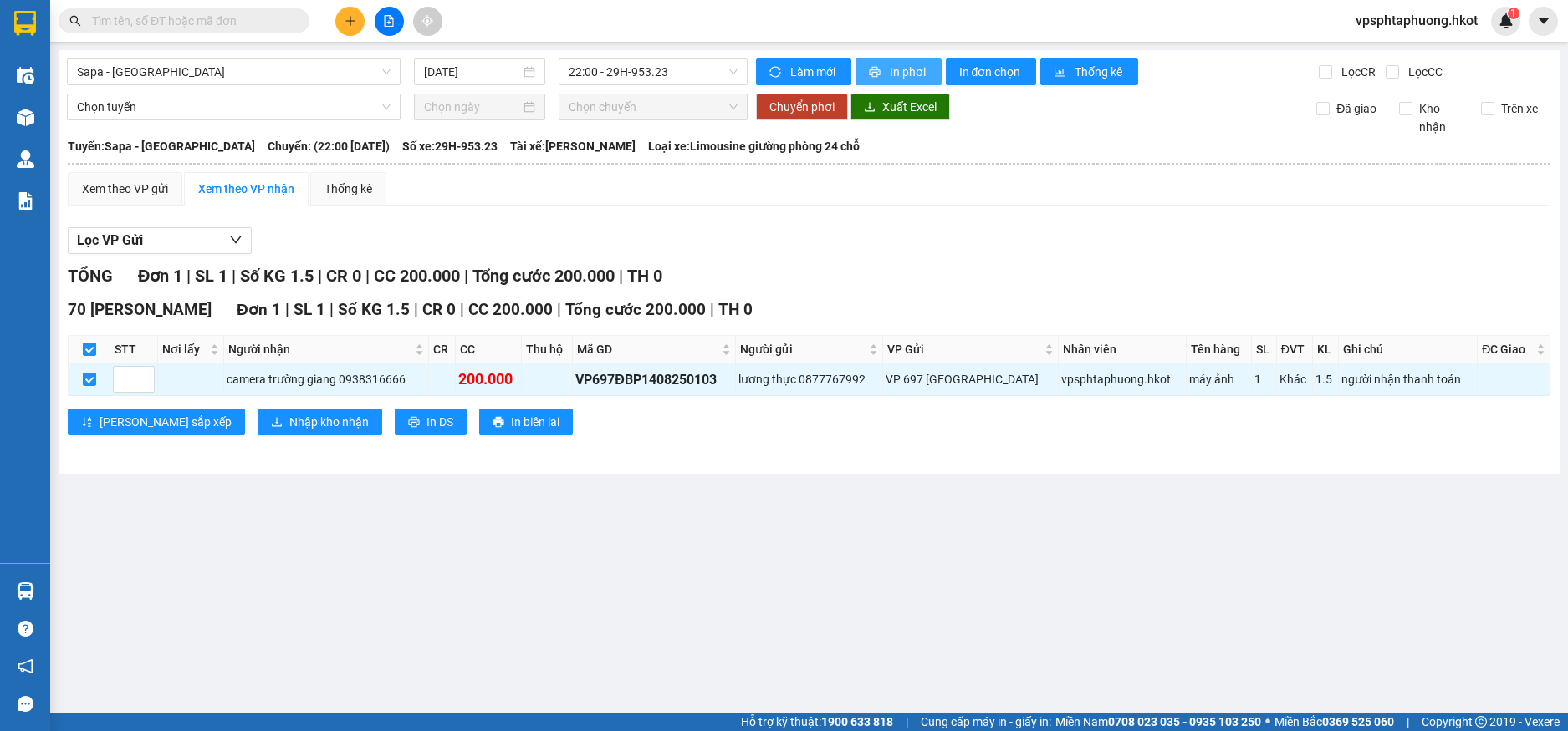
click at [897, 74] on span "In phơi" at bounding box center [909, 71] width 39 height 18
click at [558, 9] on div "Kết quả tìm kiếm ( 0 ) Bộ lọc No Data vpsphtaphuong.hkot 1" at bounding box center [784, 21] width 1568 height 42
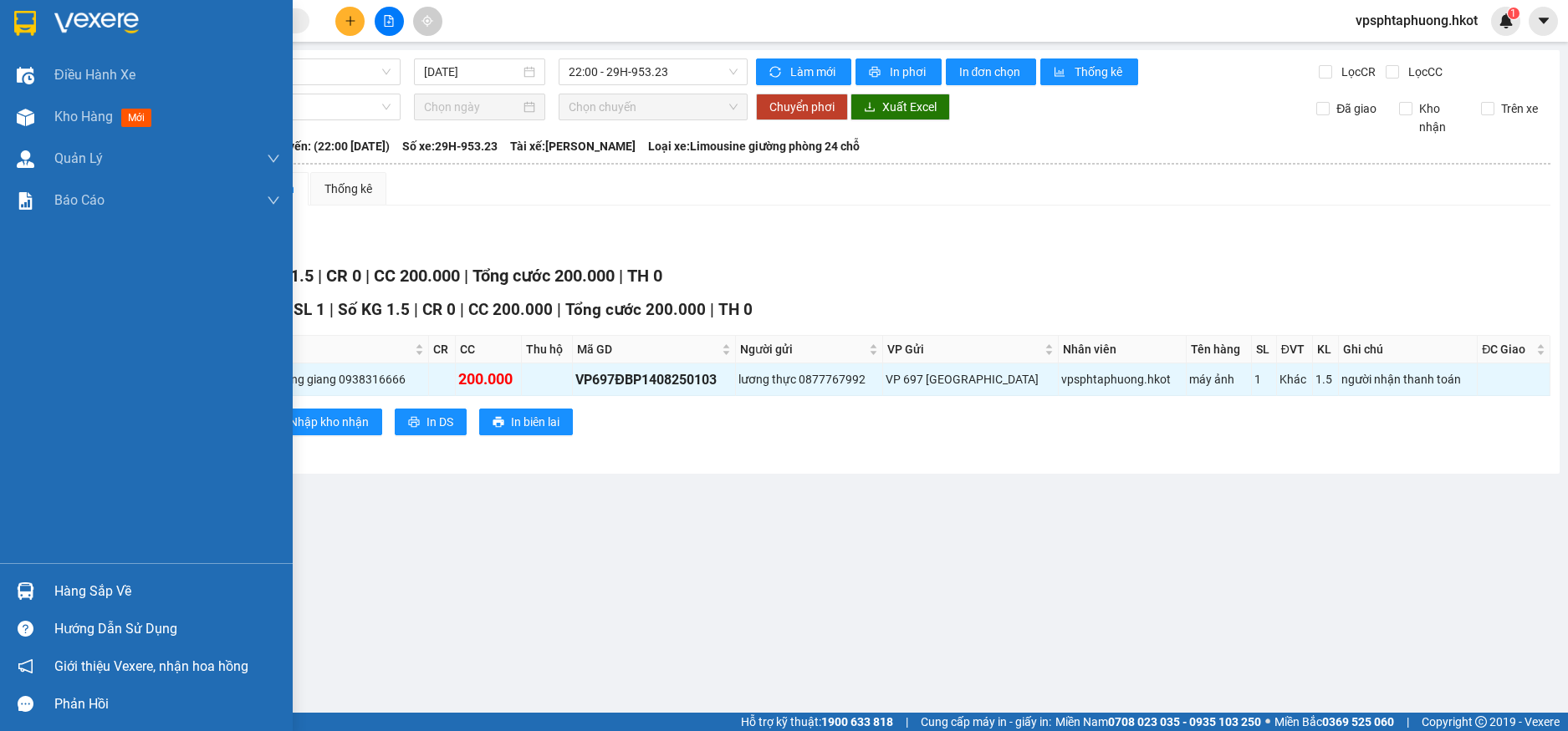
click at [19, 35] on img at bounding box center [25, 23] width 22 height 25
click at [31, 25] on img at bounding box center [25, 23] width 22 height 25
